Goal: Communication & Community: Answer question/provide support

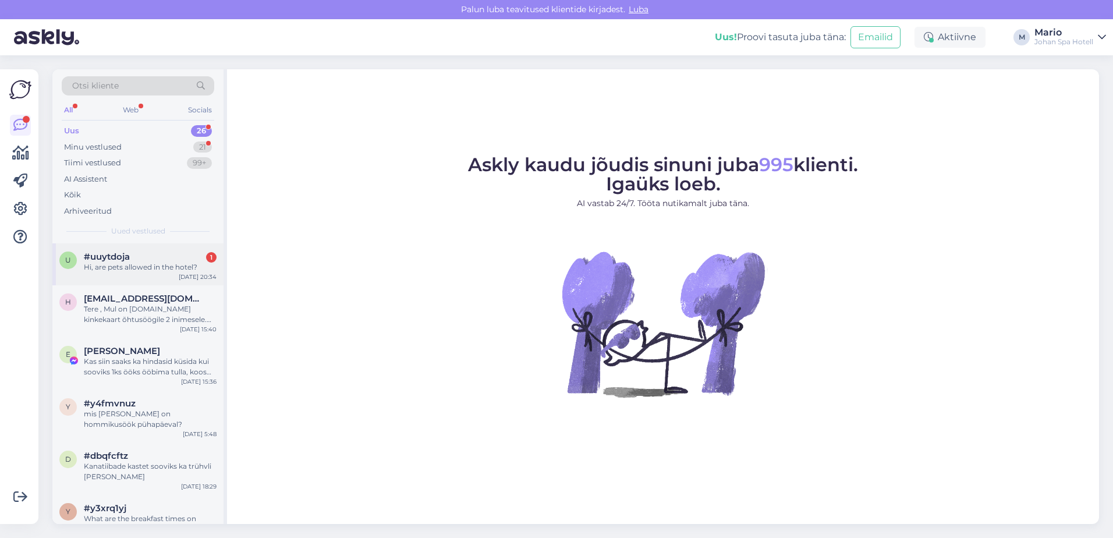
click at [152, 269] on div "Hi, are pets allowed in the hotel?" at bounding box center [150, 267] width 133 height 10
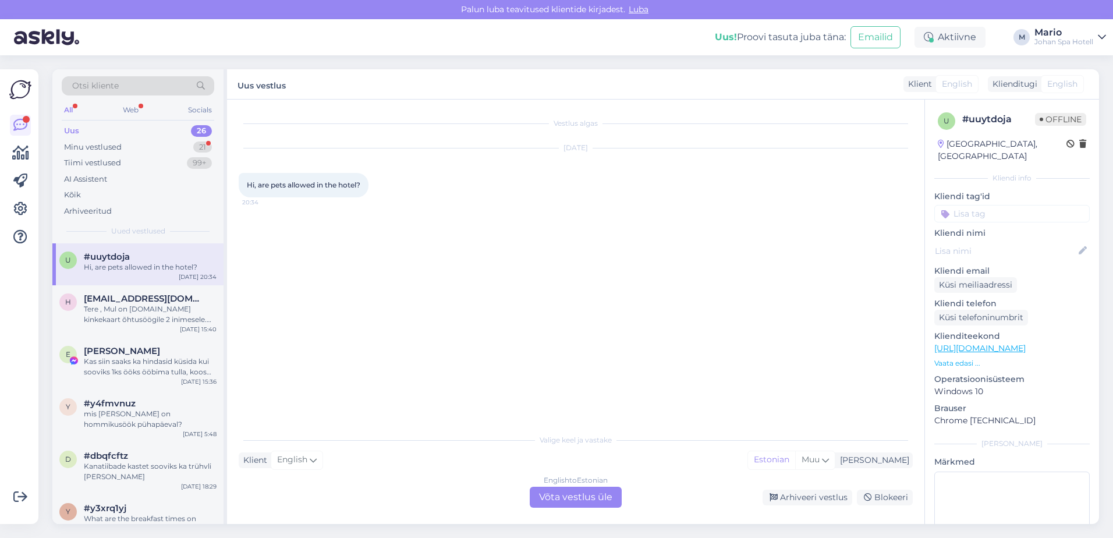
click at [566, 500] on div "English to Estonian Võta vestlus üle" at bounding box center [576, 497] width 92 height 21
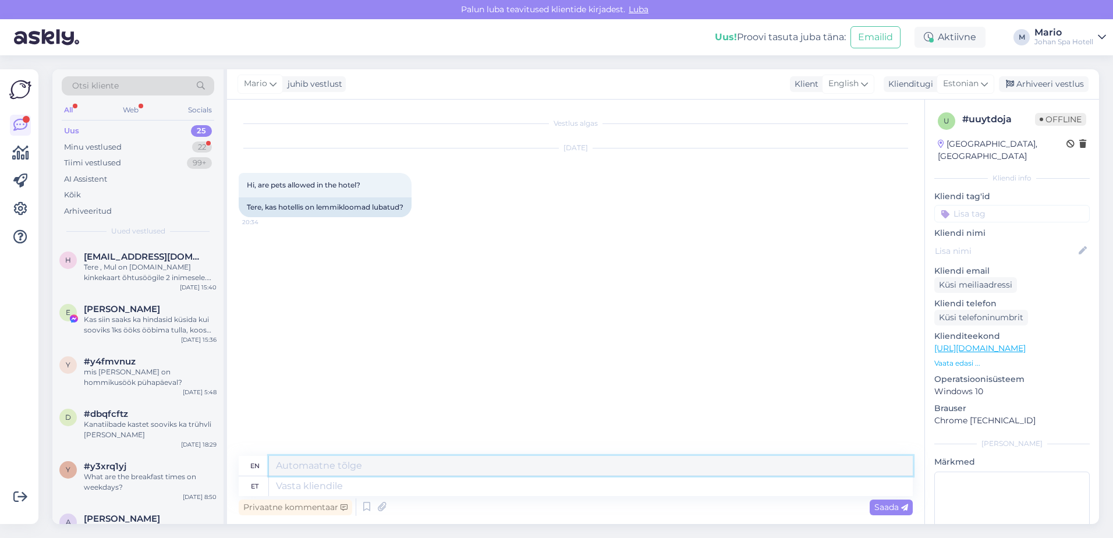
click at [367, 469] on textarea at bounding box center [591, 466] width 644 height 20
click at [364, 482] on textarea at bounding box center [591, 486] width 644 height 20
click at [355, 464] on textarea at bounding box center [591, 466] width 644 height 20
click at [317, 472] on textarea "Hello, yes pets are allowed for 15€ per night" at bounding box center [591, 466] width 644 height 20
type textarea "Hello, yes, pets are allowed for 15€ per night"
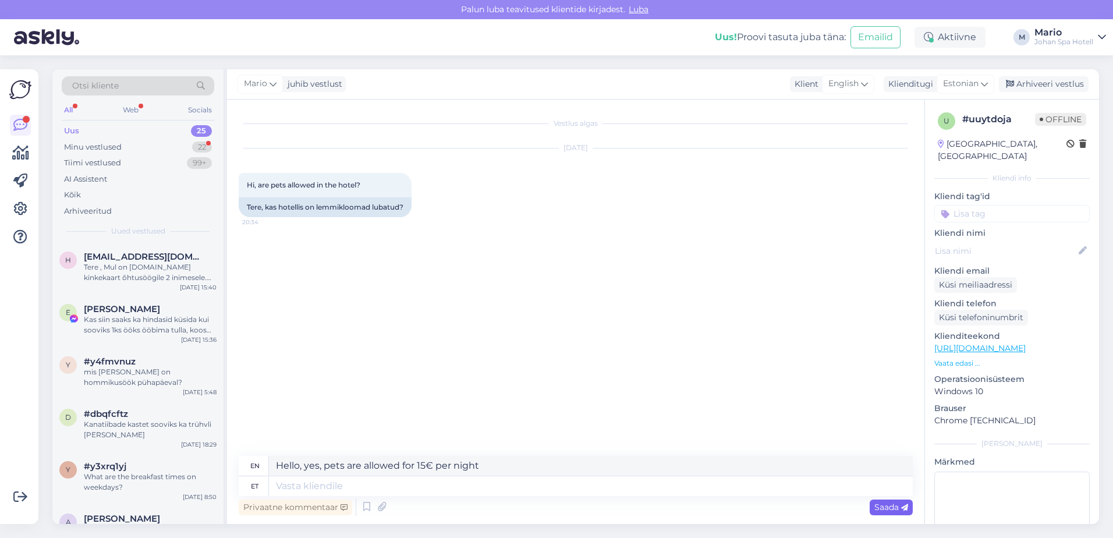
click at [876, 505] on span "Saada" at bounding box center [891, 507] width 34 height 10
drag, startPoint x: 493, startPoint y: 467, endPoint x: 246, endPoint y: 483, distance: 247.3
click at [246, 483] on div "en Hello, yes, pets are allowed for 15€ per night et" at bounding box center [576, 476] width 674 height 40
click at [451, 486] on textarea at bounding box center [591, 486] width 644 height 20
click at [884, 512] on span "Saada" at bounding box center [891, 507] width 34 height 10
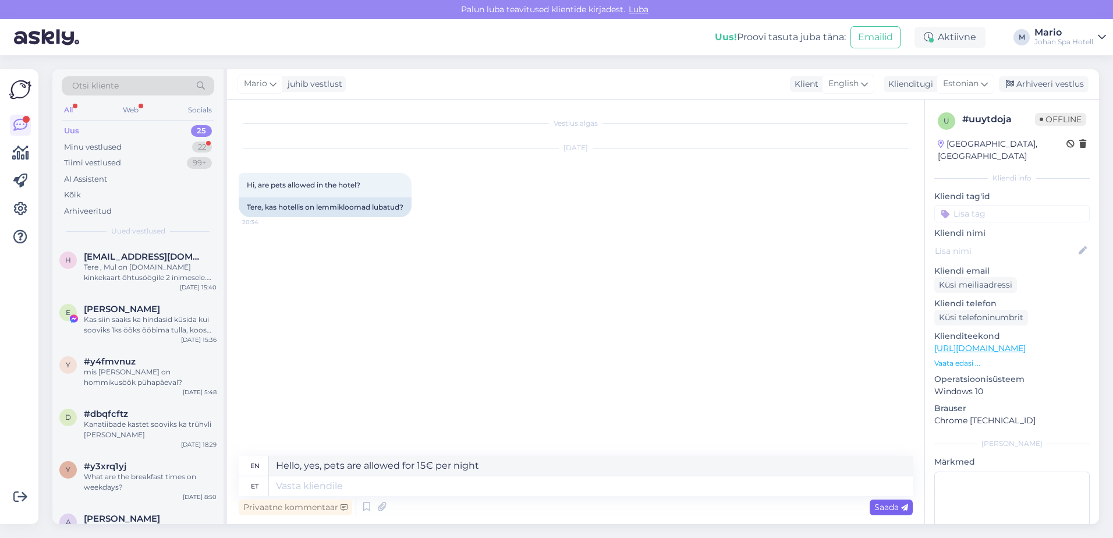
click at [873, 504] on div "Saada" at bounding box center [891, 508] width 43 height 16
click at [872, 505] on div "Saada" at bounding box center [891, 508] width 43 height 16
click at [512, 495] on textarea at bounding box center [591, 486] width 644 height 20
drag, startPoint x: 496, startPoint y: 465, endPoint x: 192, endPoint y: 470, distance: 303.9
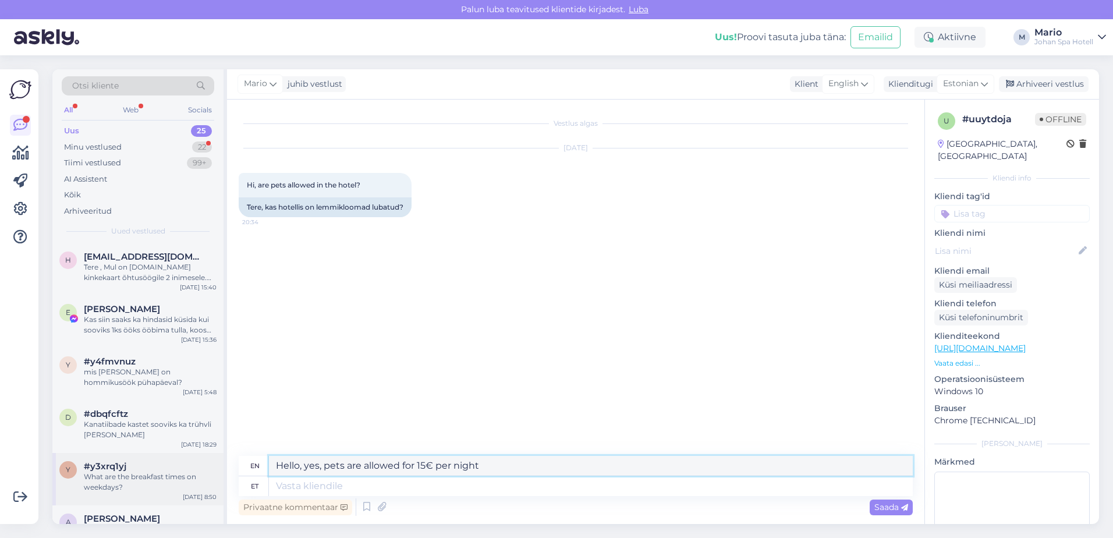
click at [192, 470] on div "Otsi kliente All Web Socials Uus 25 Minu vestlused 22 Tiimi vestlused 99+ AI As…" at bounding box center [575, 296] width 1047 height 455
click at [282, 488] on textarea at bounding box center [591, 486] width 644 height 20
type textarea "Terte"
type textarea "Tertiary"
type textarea "Tere"
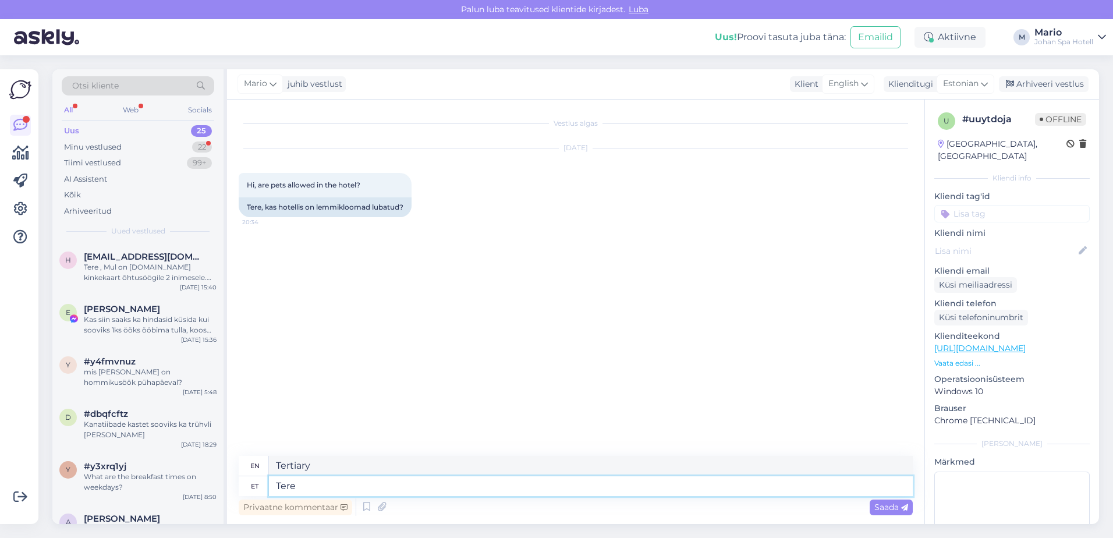
type textarea "Hello"
type textarea "Tere,"
type textarea "Hello,"
type textarea "Tere, jah"
type textarea "Hello, yes"
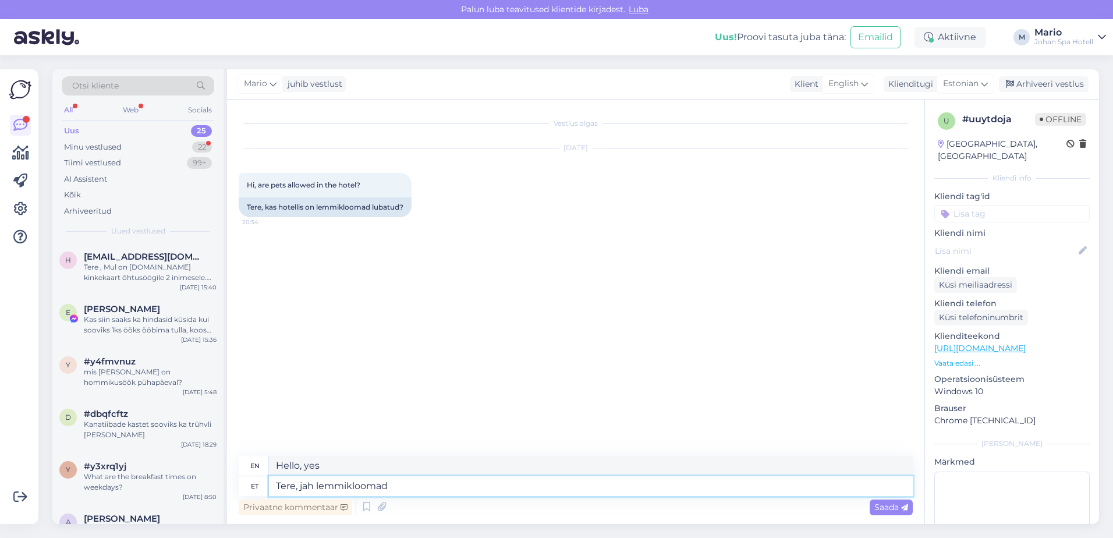
type textarea "Tere, jah lemmikloomad"
type textarea "Hello, yes pets are allowed"
type textarea "Tere, jah lemmikloomad on lubatud 15"
type textarea "Hello, yes pets are allowed 15"
type textarea "Tere, jah lemmikloomad on lubatud 15"
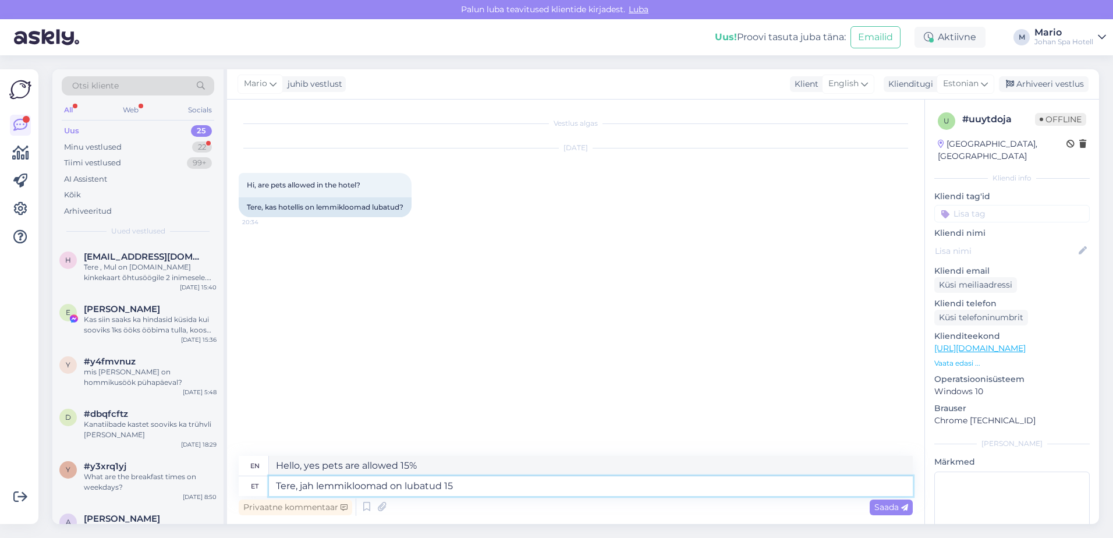
type textarea "Hello, yes pets are allowed 15"
type textarea "Tere, jah lemmikloomad on lubatud 15€"
type textarea "Hello, yes pets are allowed 15€"
type textarea "Tere, jah lemmikloomad on lubatud 15€"
type textarea "Hello, yes pets are allowed for 15€ per person."
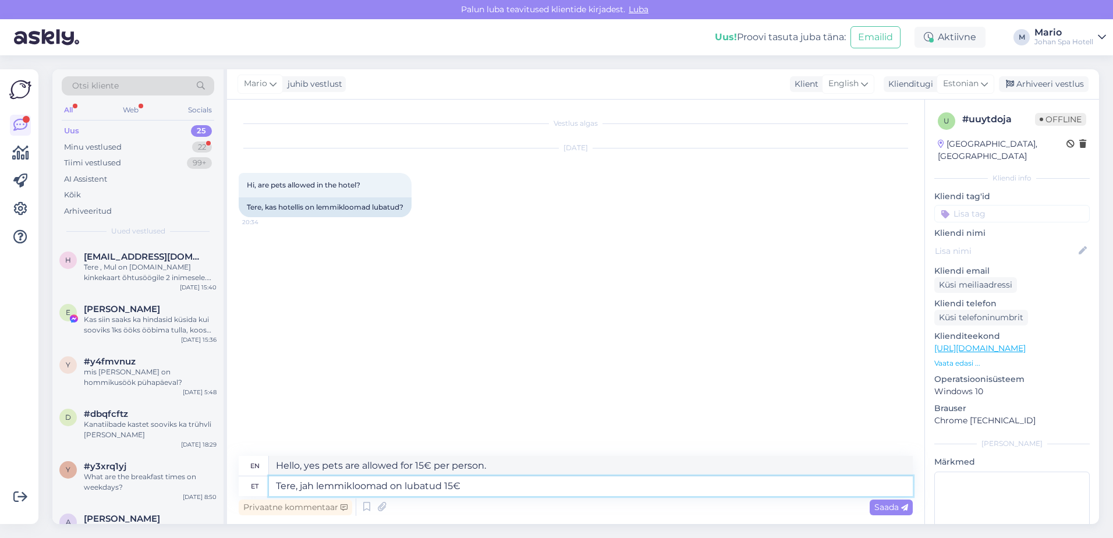
type textarea "Tere, jah lemmikloomad on lubatud 15€ õ"
type textarea "Hello, yes pets are allowed 15€"
type textarea "Tere, jah lemmikloomad on lubatud 15€ õõ"
type textarea "Hello, yes pets are allowed for 15€ per night."
type textarea "Tere, jah lemmikloomad on lubatud 15€"
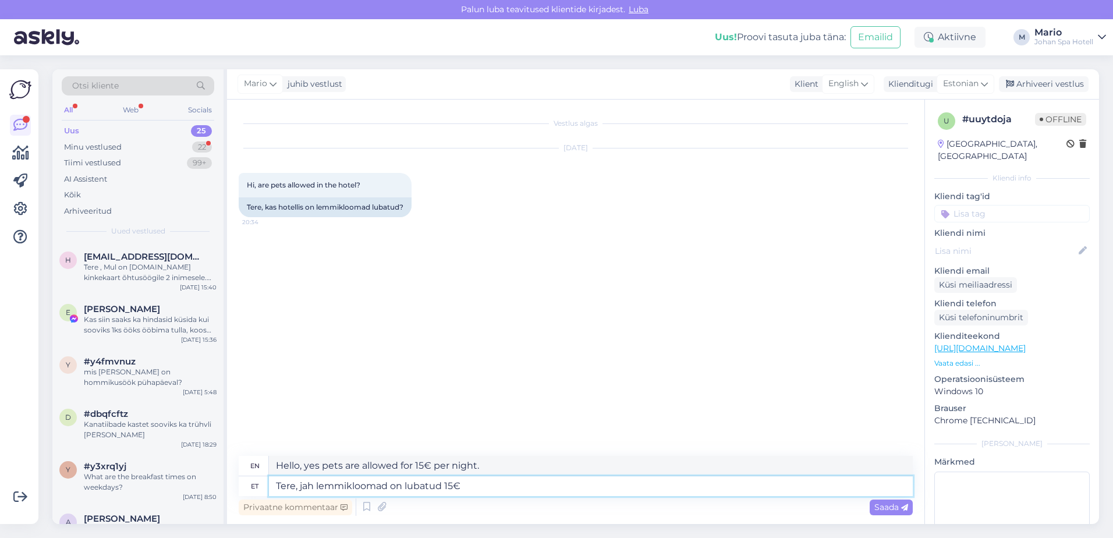
type textarea "Hello, yes pets are allowed 15€"
type textarea "Tere, jah lemmikloomad on lubatud 15€"
type textarea "Hello, yes pets are allowed 15€"
type textarea "Tere, jah lemmikloomad on lubatud 15€ öö"
click at [686, 368] on div "Vestlus algas [DATE] Hi, are pets allowed in the hotel? 20:34 Tere, kas hotelli…" at bounding box center [581, 278] width 685 height 334
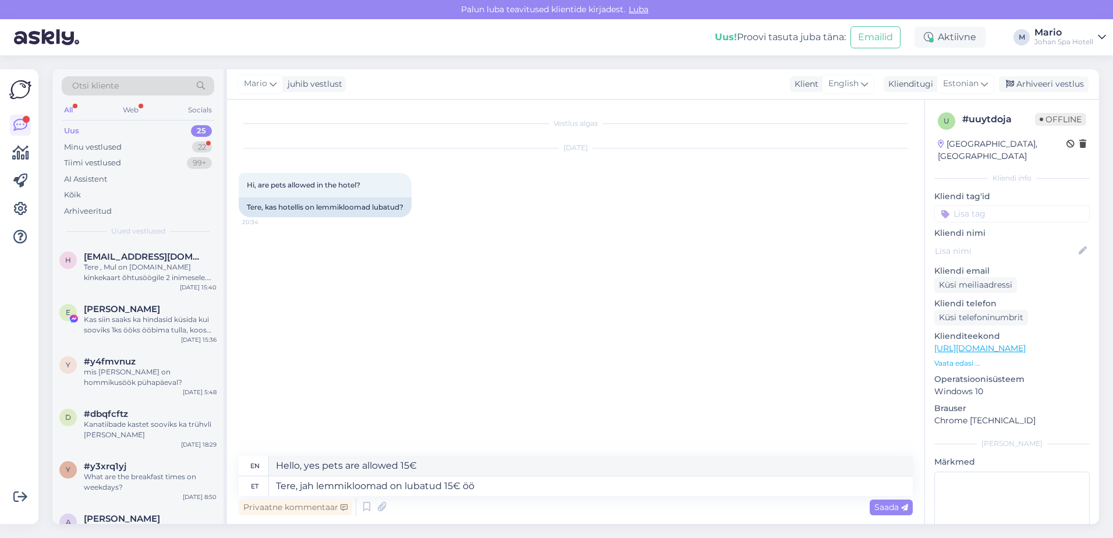
type textarea "Hello, yes pets are allowed 15€ per night"
click at [876, 510] on span "Saada" at bounding box center [891, 507] width 34 height 10
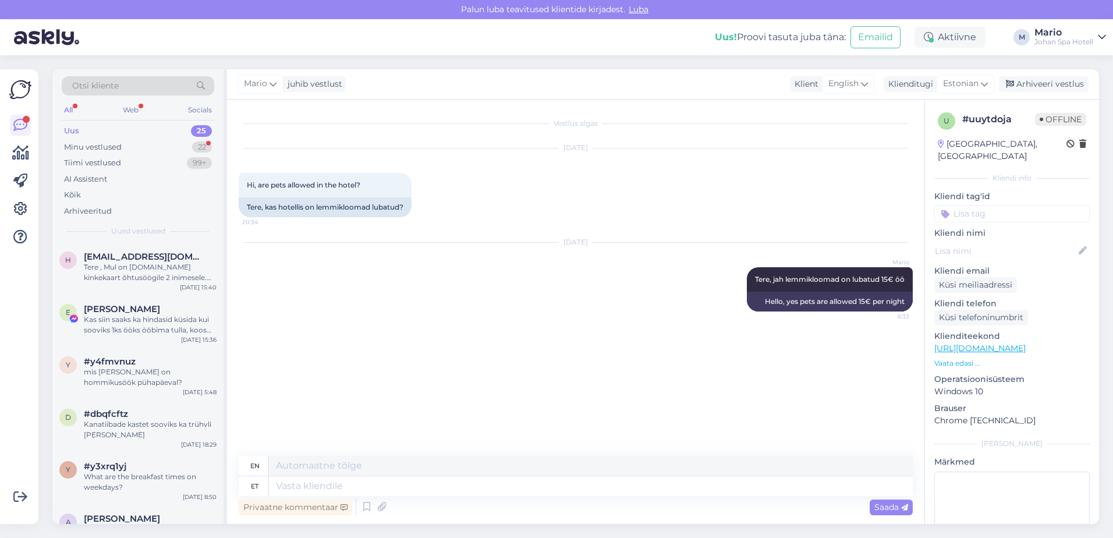
click at [1055, 385] on p "Windows 10" at bounding box center [1011, 391] width 155 height 12
